Goal: Information Seeking & Learning: Check status

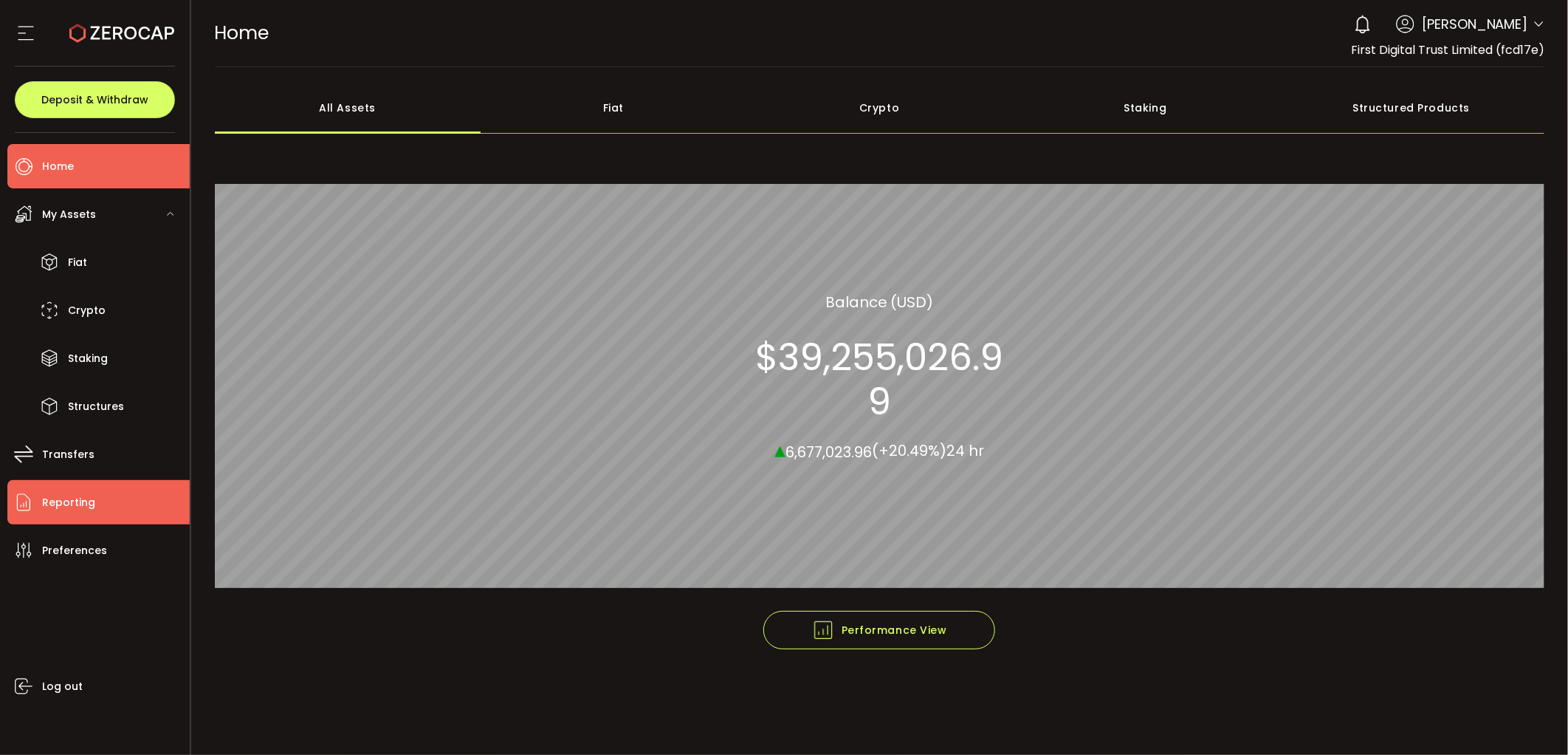
click at [94, 500] on li "Reporting" at bounding box center [99, 502] width 182 height 44
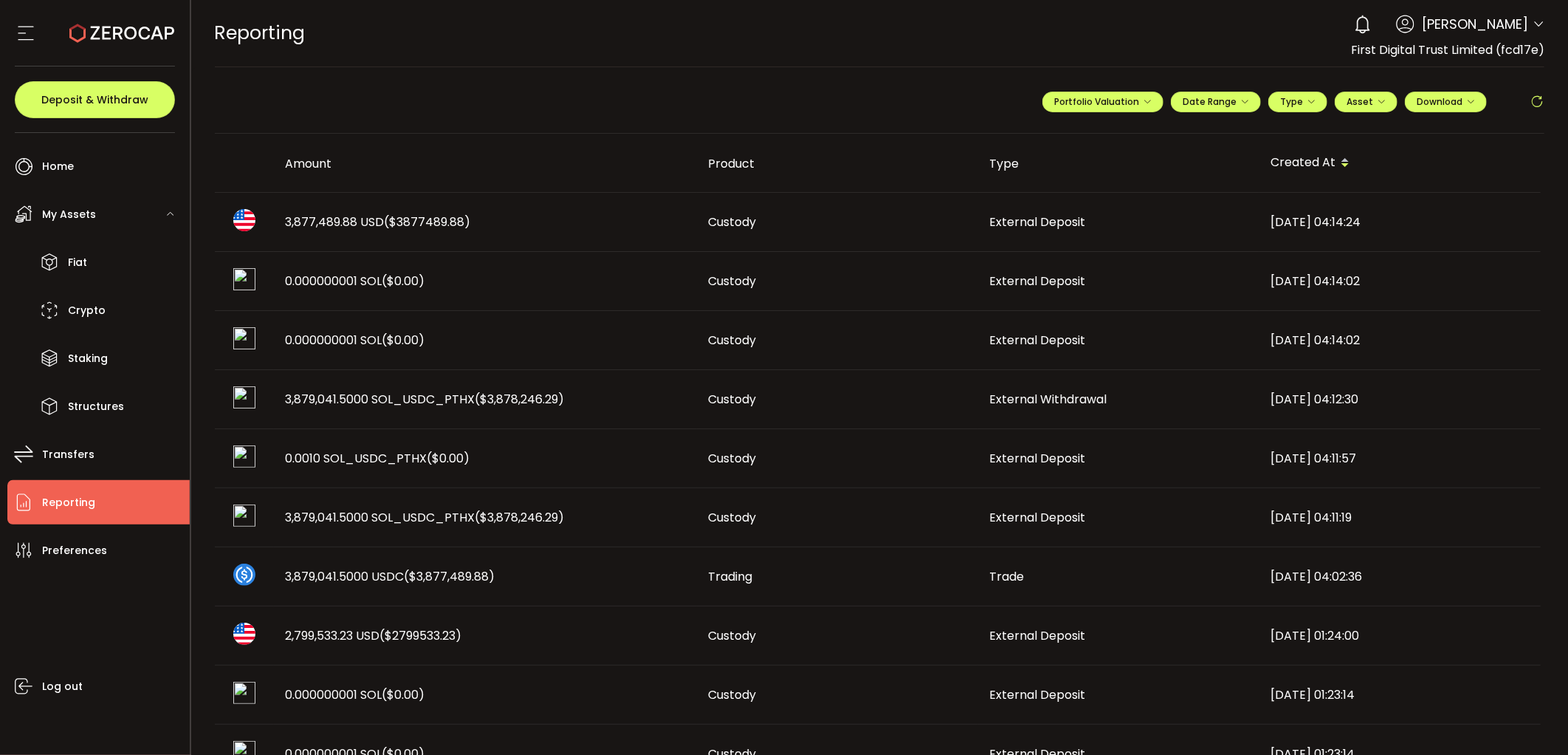
click at [316, 224] on span "3,877,489.88 USD ($3877489.88)" at bounding box center [378, 222] width 185 height 17
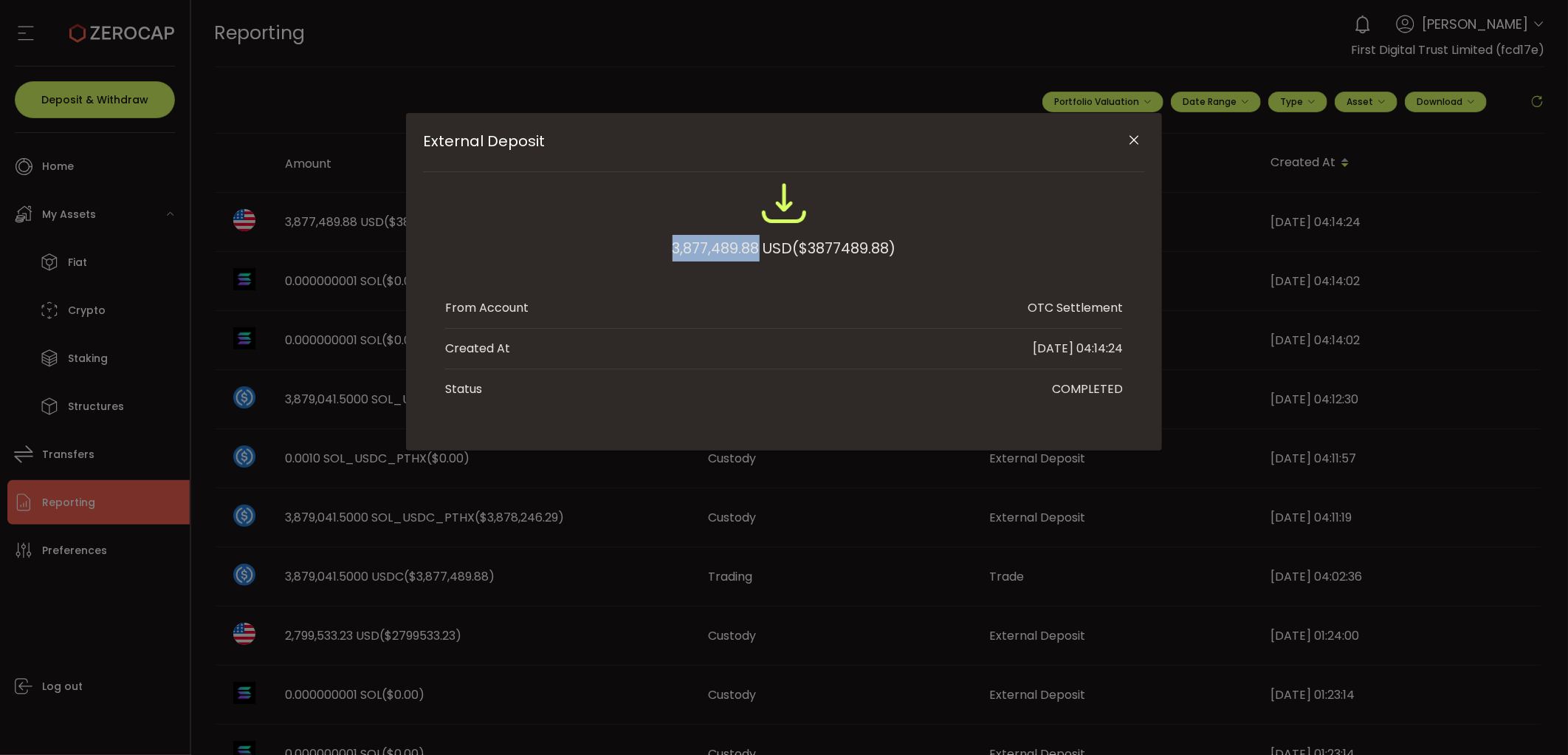
drag, startPoint x: 644, startPoint y: 244, endPoint x: 755, endPoint y: 242, distance: 111.0
click at [756, 242] on div "3,877,489.88 USD ($3877489.88)" at bounding box center [783, 227] width 677 height 96
copy div "3,877,489.88"
click at [673, 588] on div "External Deposit 3,877,489.88 USD ($3877489.88) From Account OTC Settlement Cre…" at bounding box center [784, 377] width 1568 height 755
click at [1142, 144] on button "Close" at bounding box center [1134, 140] width 26 height 26
